Goal: Transaction & Acquisition: Purchase product/service

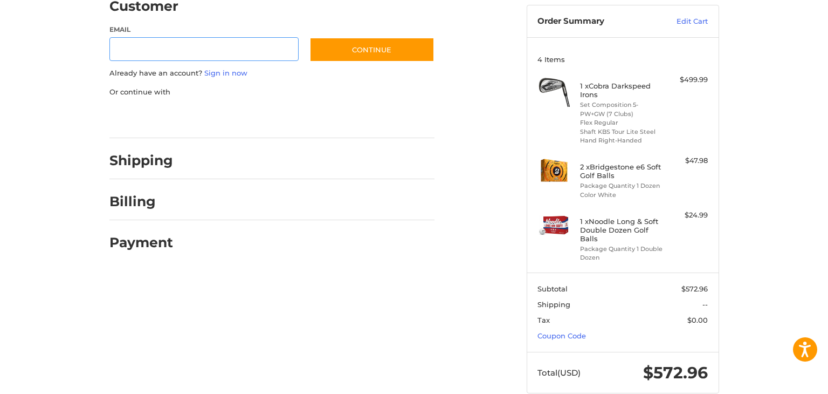
scroll to position [123, 0]
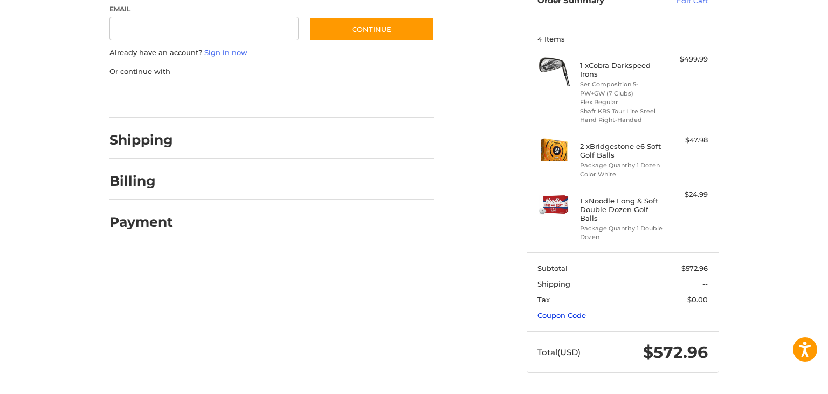
click at [563, 316] on link "Coupon Code" at bounding box center [562, 315] width 49 height 9
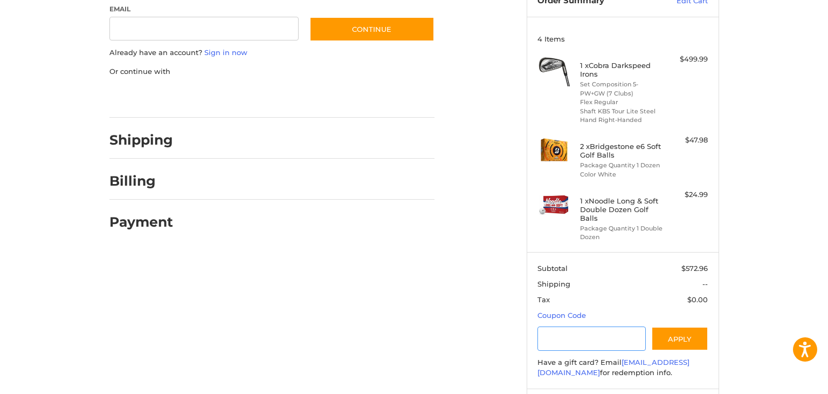
click at [570, 338] on input "Gift Certificate or Coupon Code" at bounding box center [592, 338] width 108 height 24
type input "*********"
click at [674, 332] on button "Apply" at bounding box center [680, 338] width 57 height 24
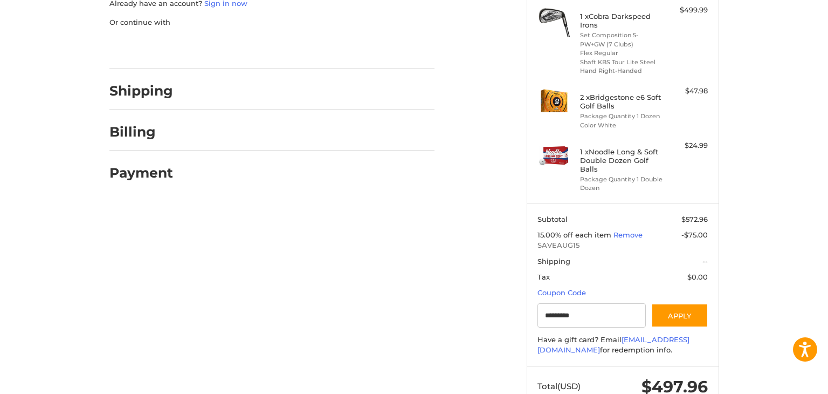
scroll to position [206, 0]
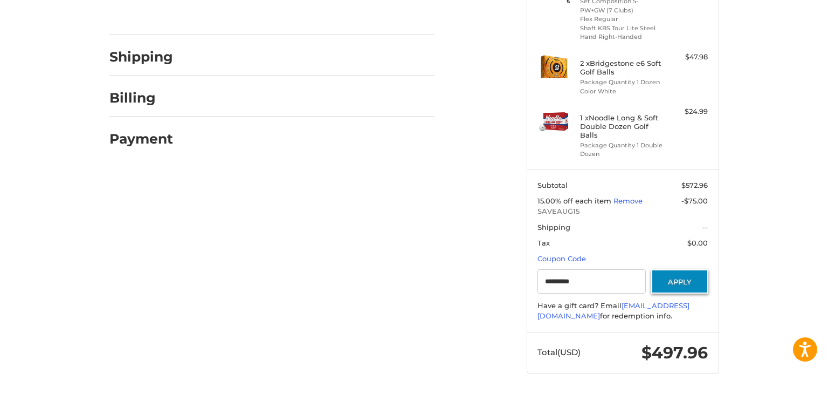
click at [685, 280] on button "Apply" at bounding box center [680, 281] width 57 height 24
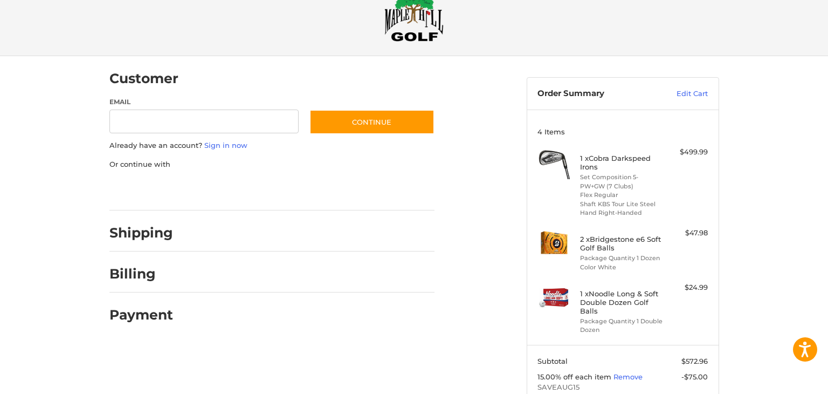
scroll to position [26, 0]
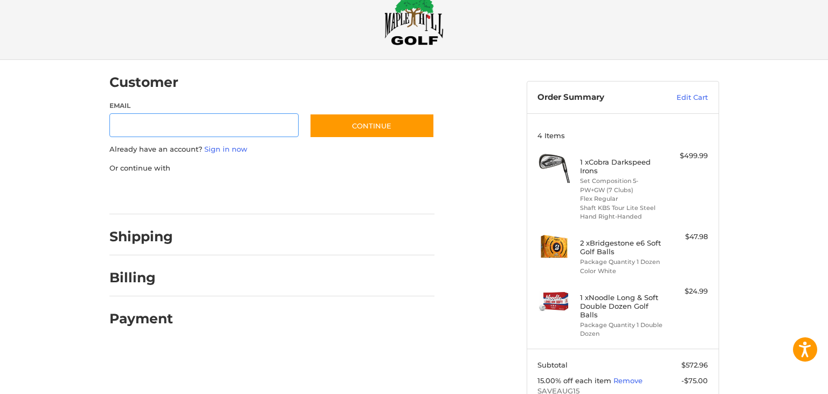
click at [243, 122] on input "Email" at bounding box center [204, 125] width 190 height 24
type input "**********"
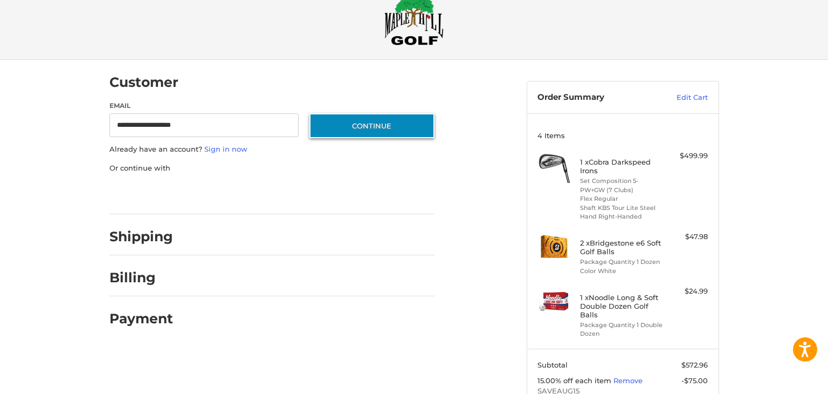
click at [389, 128] on button "Continue" at bounding box center [372, 125] width 125 height 25
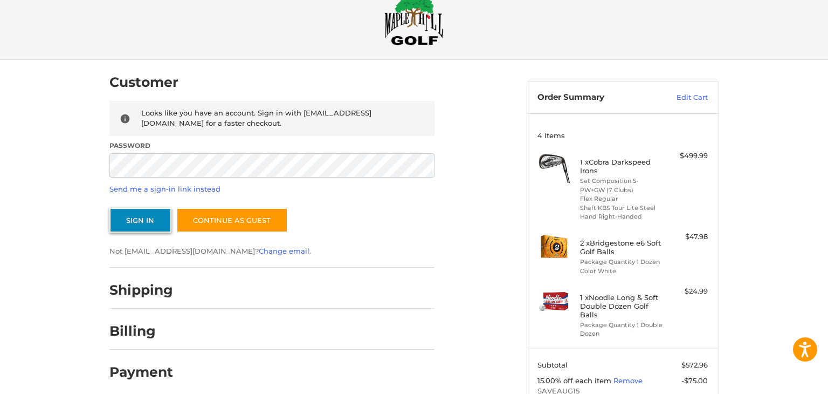
click at [162, 223] on button "Sign In" at bounding box center [140, 220] width 62 height 25
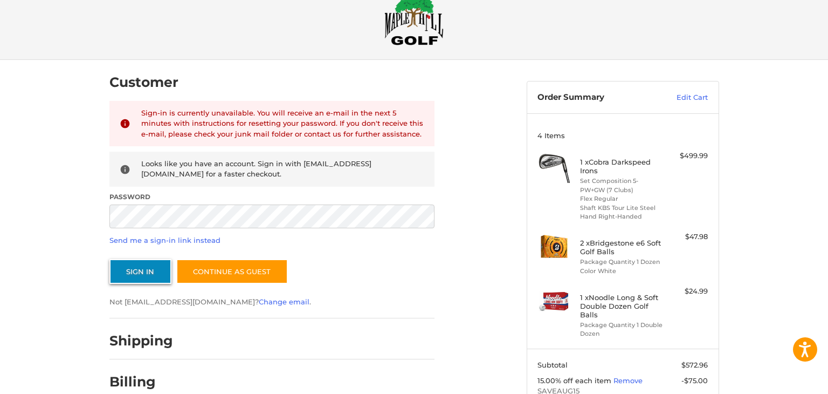
click at [155, 270] on button "Sign In" at bounding box center [140, 271] width 62 height 25
